Goal: Entertainment & Leisure: Consume media (video, audio)

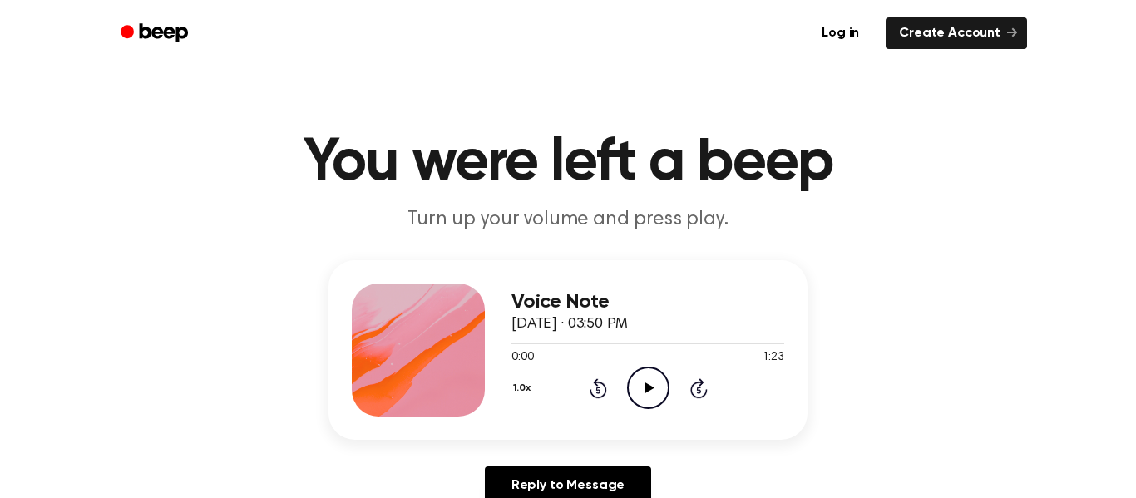
click at [650, 389] on icon at bounding box center [649, 388] width 9 height 11
click at [650, 389] on icon at bounding box center [648, 388] width 7 height 11
click at [651, 389] on icon at bounding box center [649, 388] width 9 height 11
click at [598, 394] on icon at bounding box center [598, 390] width 4 height 7
click at [598, 394] on icon "Rewind 5 seconds" at bounding box center [598, 389] width 18 height 22
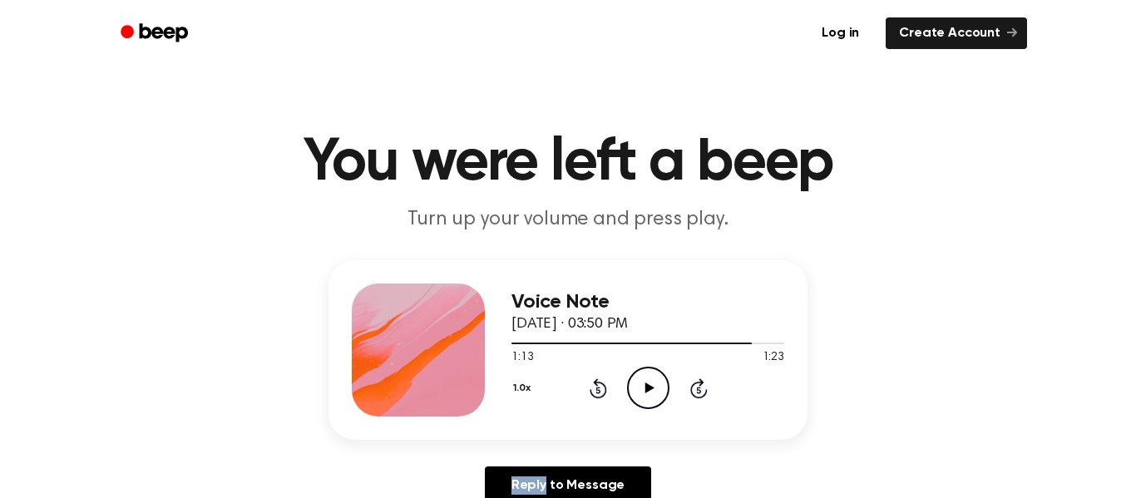
click at [598, 394] on icon "Rewind 5 seconds" at bounding box center [598, 389] width 18 height 22
click at [602, 392] on icon "Rewind 5 seconds" at bounding box center [598, 389] width 18 height 22
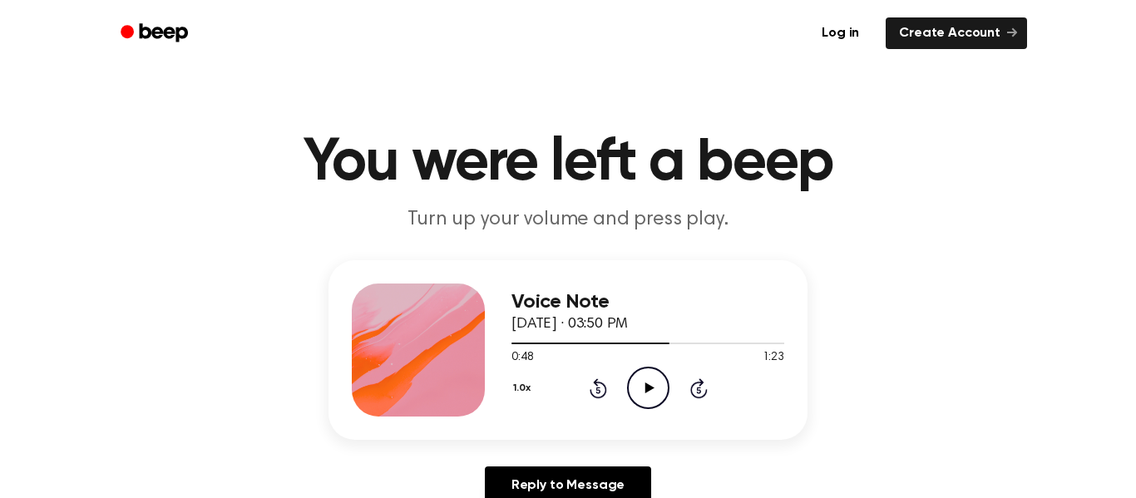
click at [598, 394] on icon "Rewind 5 seconds" at bounding box center [598, 389] width 18 height 22
click at [602, 394] on icon "Rewind 5 seconds" at bounding box center [598, 389] width 18 height 22
click at [600, 390] on icon "Rewind 5 seconds" at bounding box center [598, 389] width 18 height 22
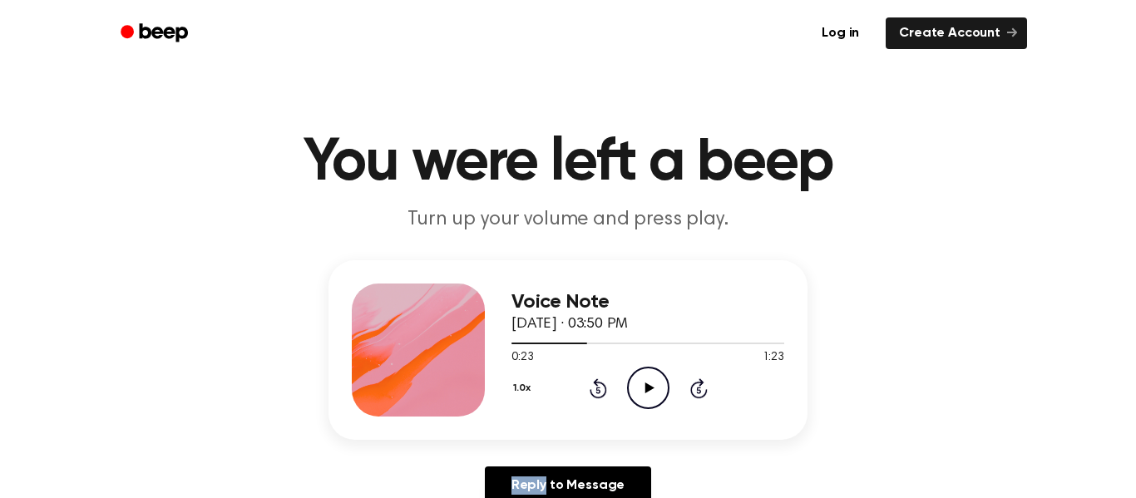
click at [600, 390] on icon "Rewind 5 seconds" at bounding box center [598, 389] width 18 height 22
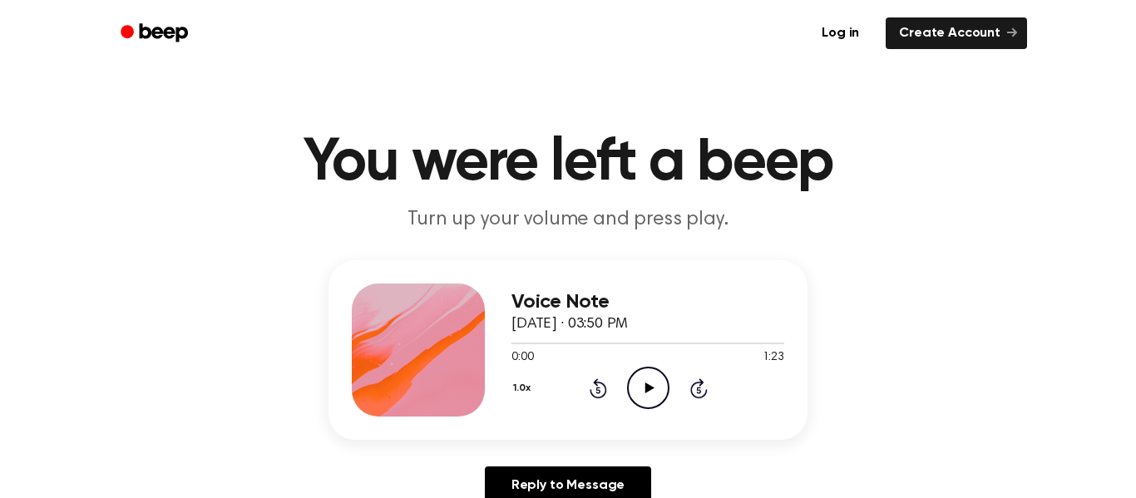
click at [600, 390] on icon "Rewind 5 seconds" at bounding box center [598, 389] width 18 height 22
click at [653, 391] on icon "Play Audio" at bounding box center [648, 388] width 42 height 42
click at [648, 391] on icon at bounding box center [649, 388] width 9 height 11
click at [649, 394] on icon "Play Audio" at bounding box center [648, 388] width 42 height 42
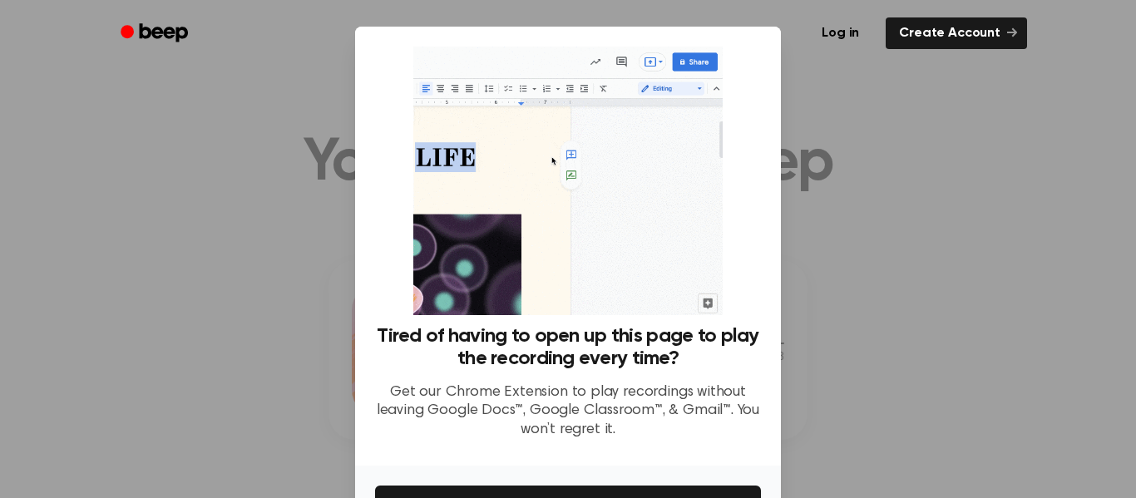
click at [882, 196] on div at bounding box center [568, 249] width 1136 height 498
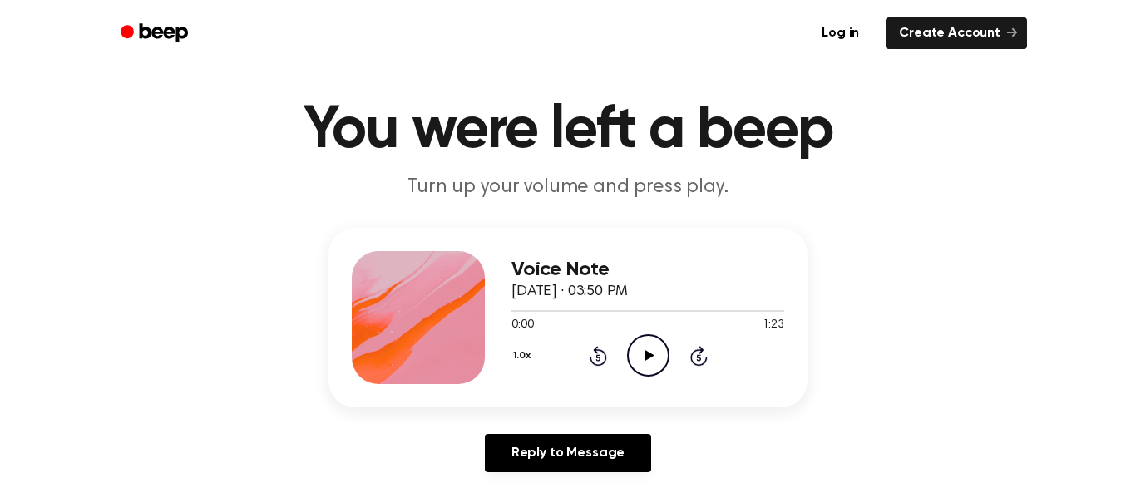
scroll to position [40, 0]
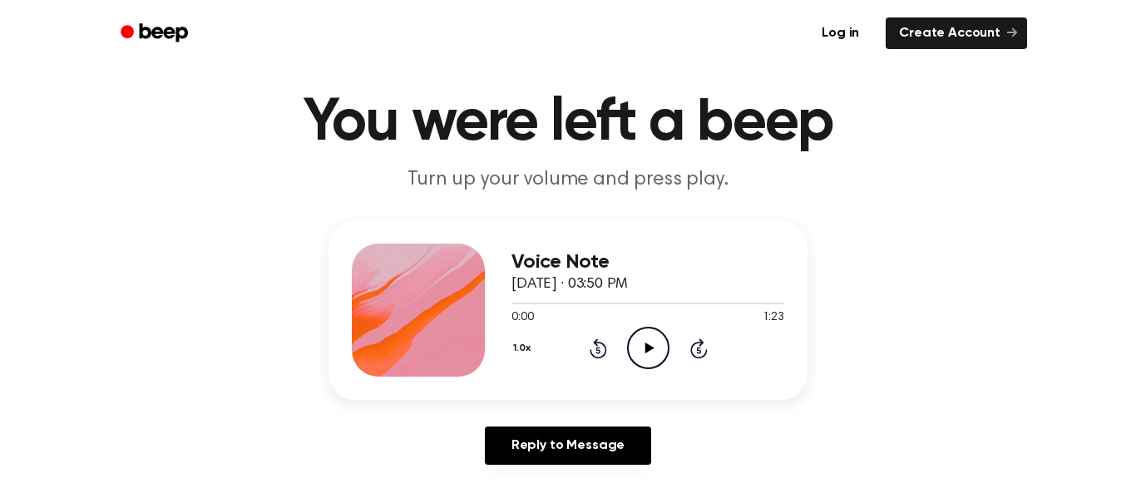
click at [649, 358] on icon "Play Audio" at bounding box center [648, 348] width 42 height 42
click at [584, 355] on div "1.0x Rewind 5 seconds Play Audio Skip 5 seconds" at bounding box center [648, 348] width 273 height 42
click at [600, 348] on icon "Rewind 5 seconds" at bounding box center [598, 349] width 18 height 22
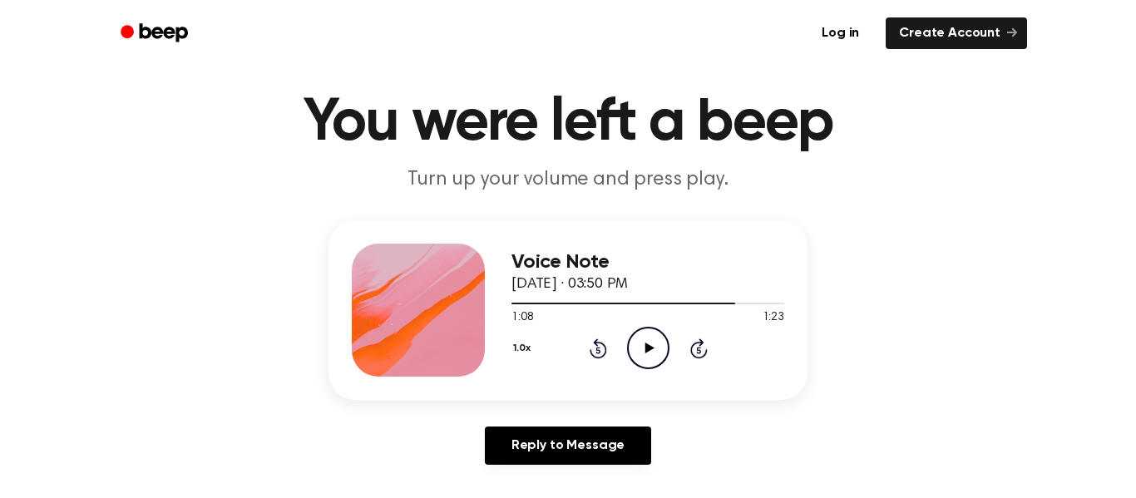
click at [600, 346] on icon "Rewind 5 seconds" at bounding box center [598, 349] width 18 height 22
click at [599, 344] on icon "Rewind 5 seconds" at bounding box center [598, 349] width 18 height 22
click at [599, 344] on icon at bounding box center [598, 349] width 17 height 20
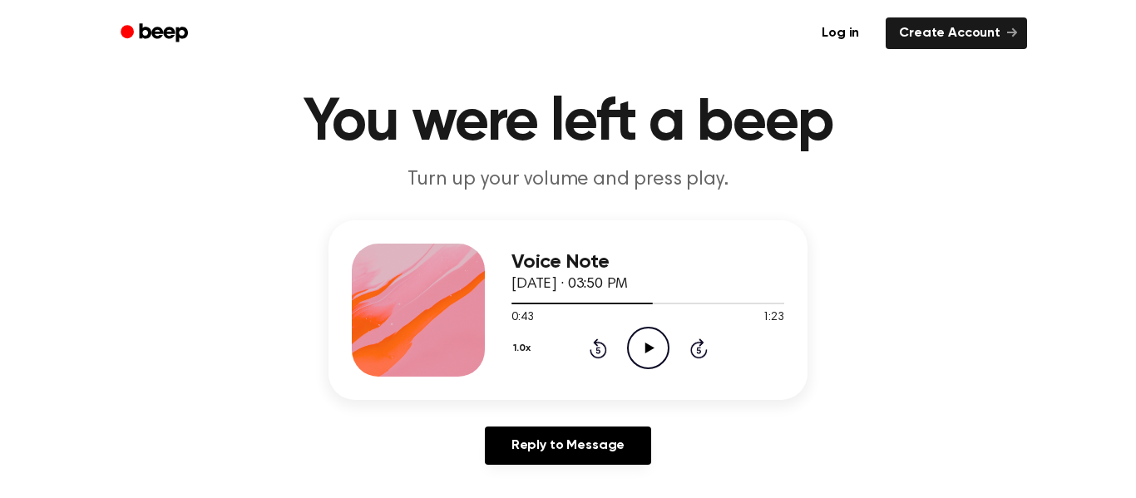
click at [599, 344] on icon at bounding box center [598, 349] width 17 height 20
click at [593, 338] on icon "Rewind 5 seconds" at bounding box center [598, 349] width 18 height 22
click at [595, 334] on div "1.0x Rewind 5 seconds Play Audio Skip 5 seconds" at bounding box center [648, 348] width 273 height 42
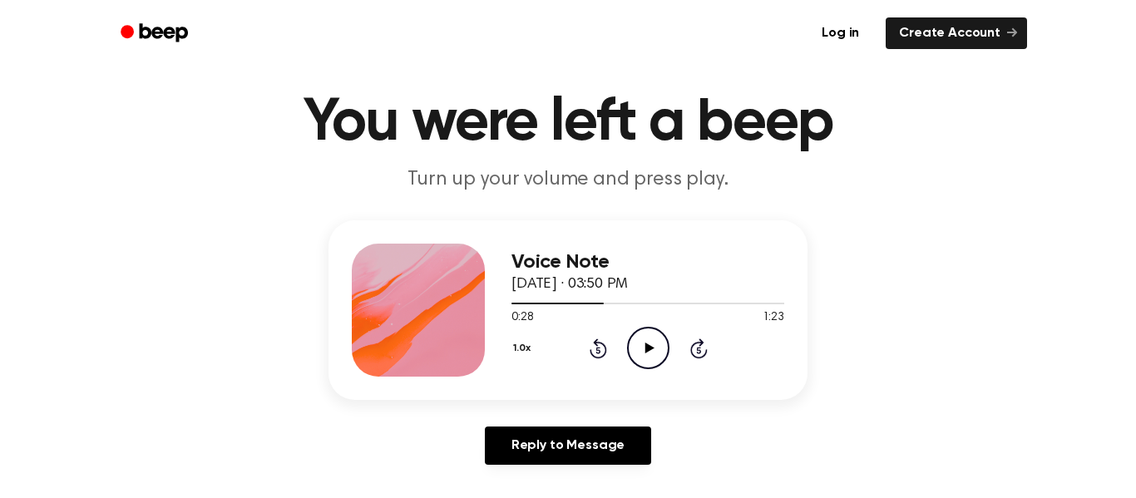
click at [593, 334] on div "1.0x Rewind 5 seconds Play Audio Skip 5 seconds" at bounding box center [648, 348] width 273 height 42
click at [595, 334] on div "1.0x Rewind 5 seconds Play Audio Skip 5 seconds" at bounding box center [648, 348] width 273 height 42
click at [597, 336] on div "1.0x Rewind 5 seconds Play Audio Skip 5 seconds" at bounding box center [648, 348] width 273 height 42
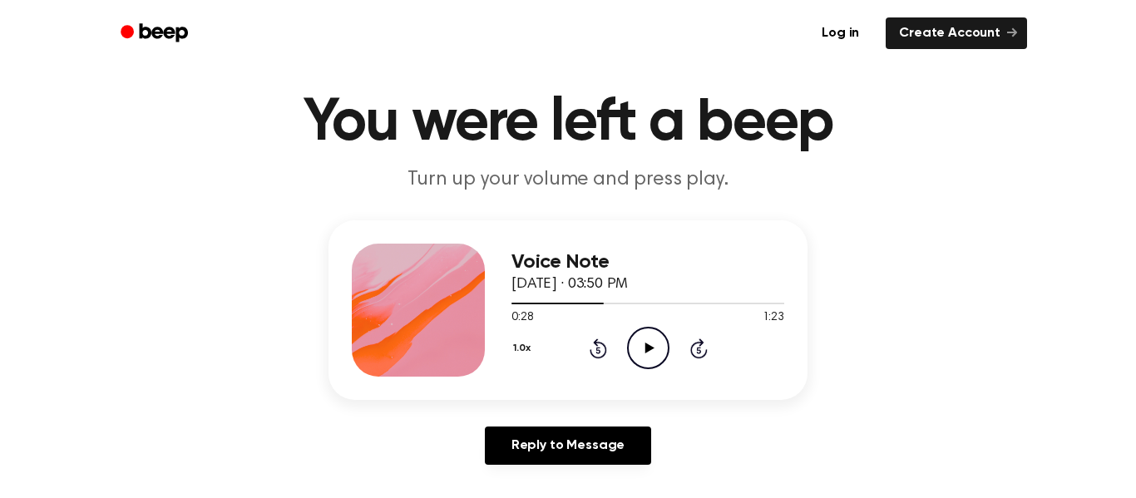
click at [597, 336] on div "1.0x Rewind 5 seconds Play Audio Skip 5 seconds" at bounding box center [648, 348] width 273 height 42
click at [597, 351] on icon "Rewind 5 seconds" at bounding box center [598, 349] width 18 height 22
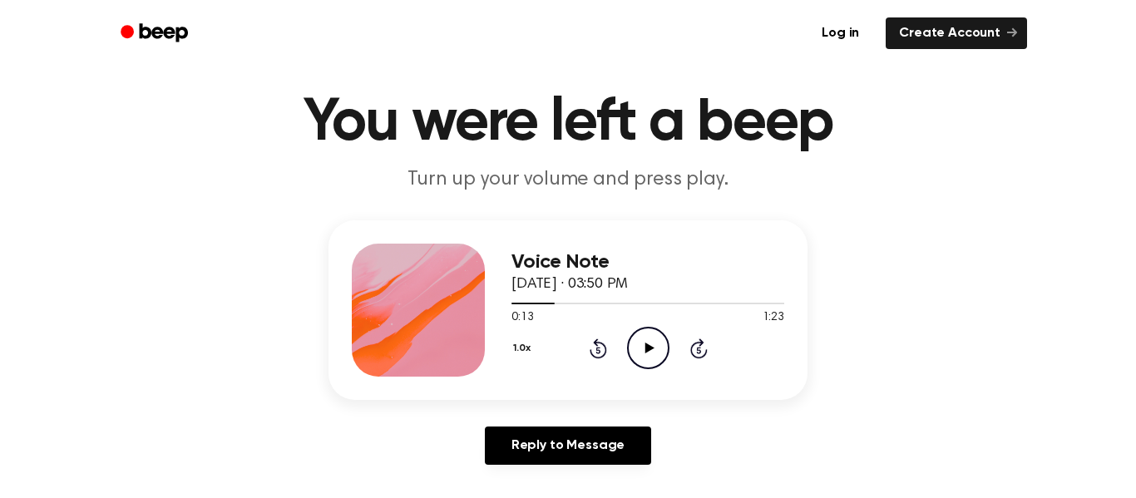
click at [597, 351] on icon "Rewind 5 seconds" at bounding box center [598, 349] width 18 height 22
click at [597, 350] on icon at bounding box center [598, 350] width 4 height 7
click at [654, 349] on icon "Play Audio" at bounding box center [648, 348] width 42 height 42
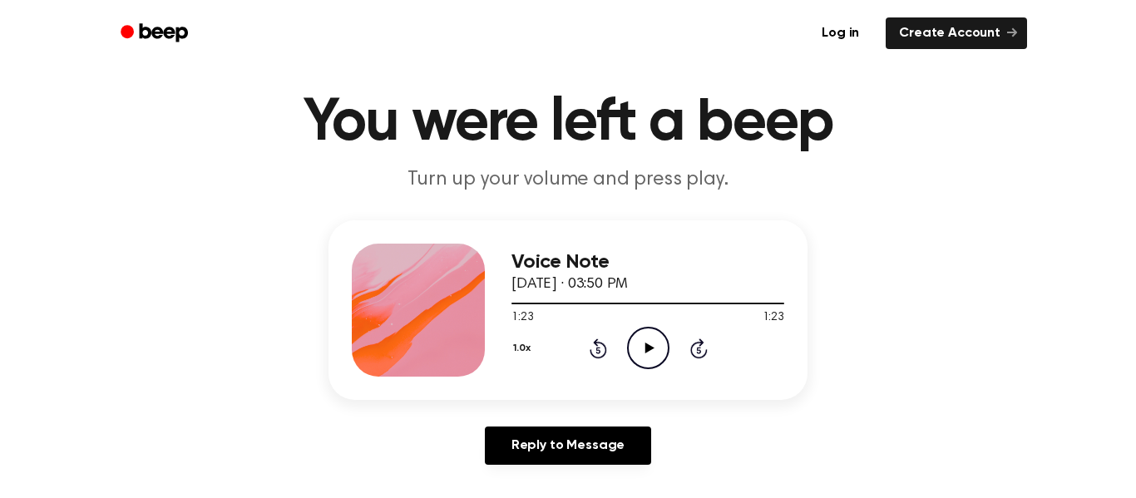
click at [658, 342] on icon "Play Audio" at bounding box center [648, 348] width 42 height 42
click at [647, 353] on icon "Play Audio" at bounding box center [648, 348] width 42 height 42
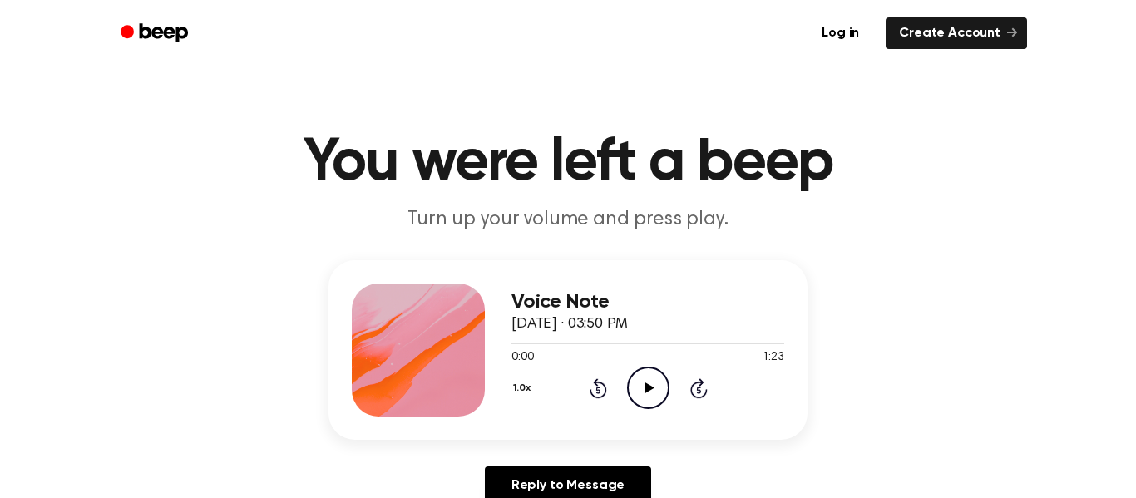
click at [656, 388] on icon "Play Audio" at bounding box center [648, 388] width 42 height 42
click at [633, 382] on icon "Play Audio" at bounding box center [648, 388] width 42 height 42
click at [650, 407] on icon "Play Audio" at bounding box center [648, 388] width 42 height 42
click at [653, 384] on icon "Play Audio" at bounding box center [648, 388] width 42 height 42
click at [652, 384] on icon "Play Audio" at bounding box center [648, 388] width 42 height 42
